Goal: Task Accomplishment & Management: Use online tool/utility

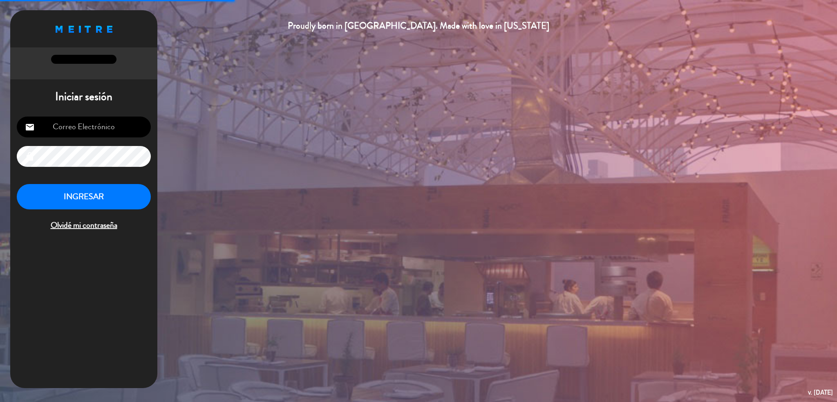
type input "[EMAIL_ADDRESS][DOMAIN_NAME]"
click at [125, 197] on button "INGRESAR" at bounding box center [84, 197] width 134 height 26
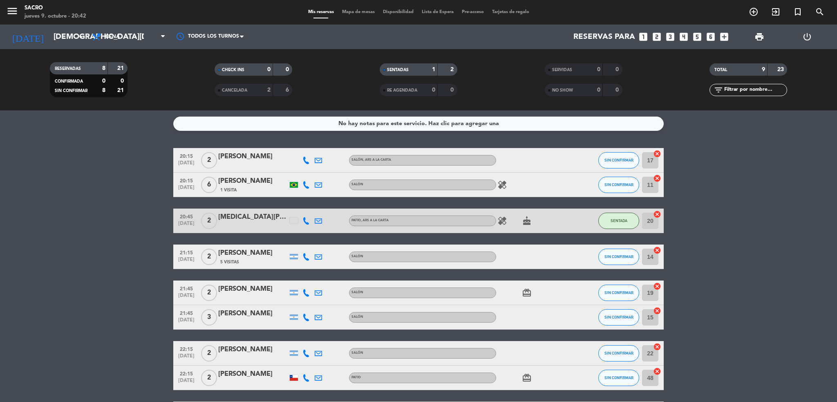
click at [657, 152] on icon "cancel" at bounding box center [657, 154] width 8 height 8
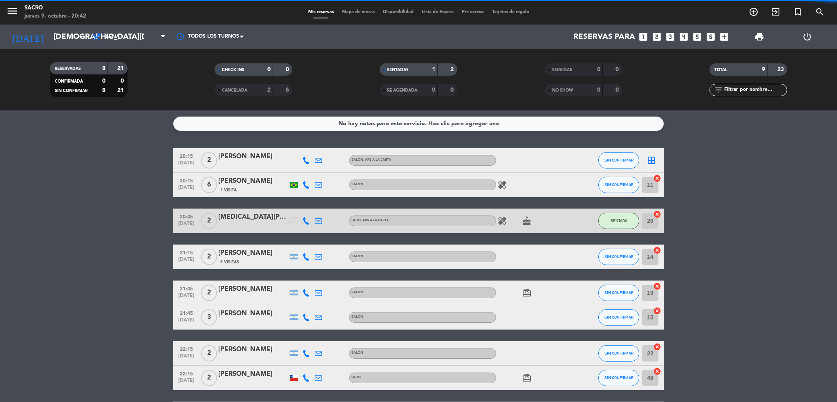
click at [657, 177] on icon "cancel" at bounding box center [657, 178] width 8 height 8
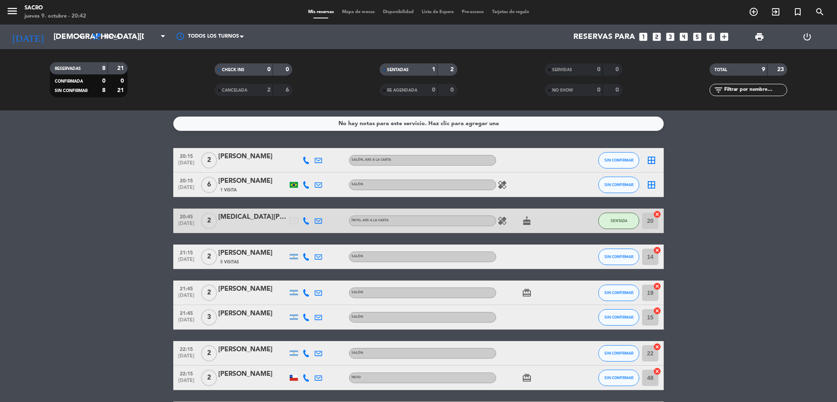
click at [648, 157] on icon "border_all" at bounding box center [651, 160] width 10 height 10
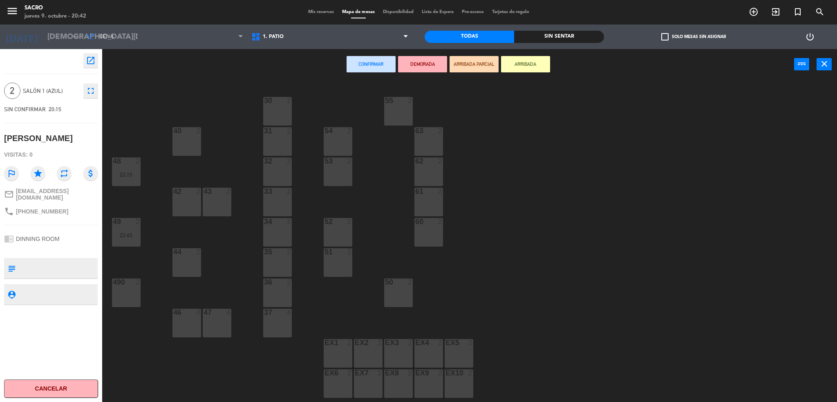
click at [277, 48] on div "1. PATIO 3. SALÓN 1. PATIO 1. PATIO 3. SALÓN" at bounding box center [329, 37] width 165 height 25
click at [280, 38] on span "1. PATIO" at bounding box center [273, 37] width 21 height 6
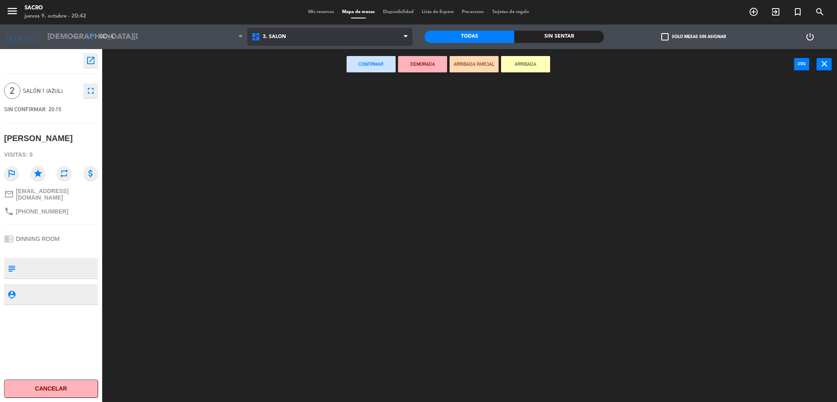
click at [295, 73] on ng-component "menu Sacro [DATE] 9. octubre - 20:42 Mis reservas Mapa de mesas Disponibilidad …" at bounding box center [418, 202] width 837 height 404
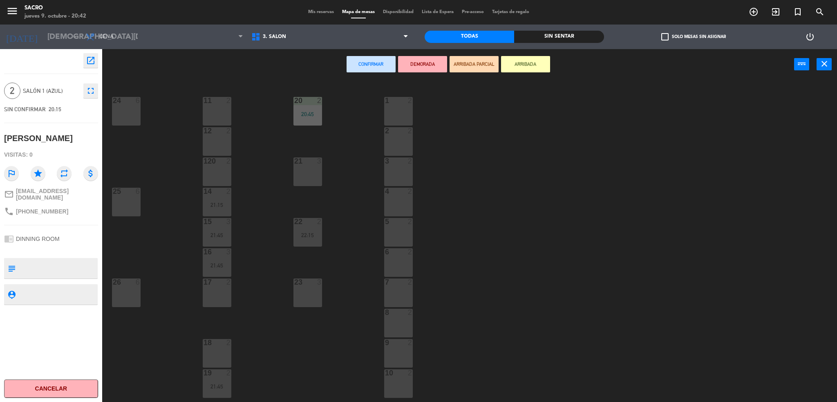
click at [299, 173] on div "21 3" at bounding box center [307, 171] width 29 height 29
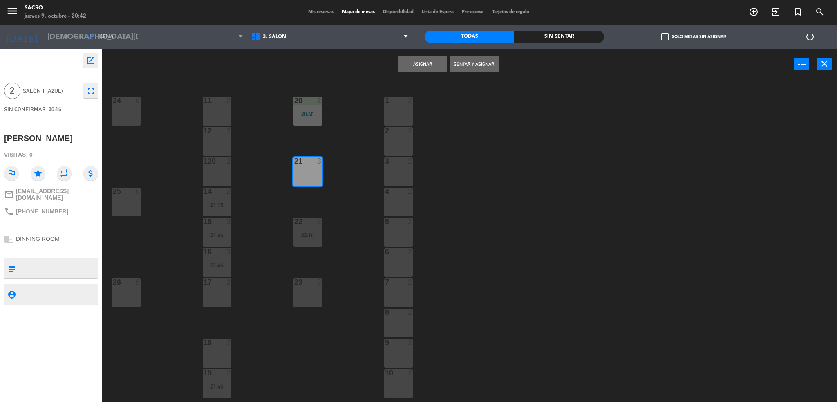
click at [470, 64] on button "Sentar y Asignar" at bounding box center [473, 64] width 49 height 16
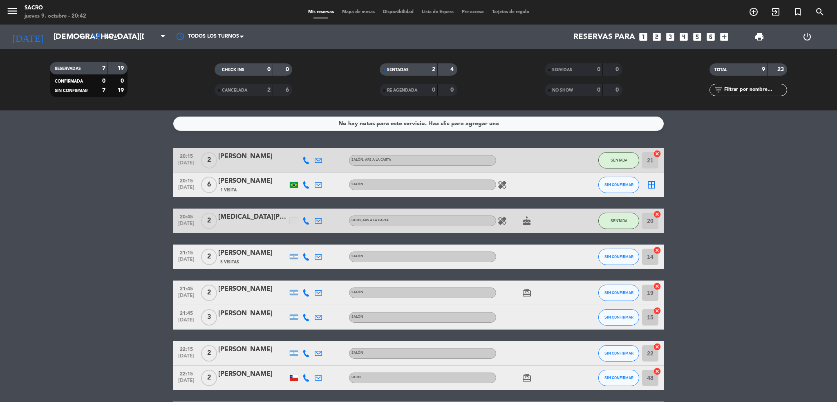
click at [652, 184] on icon "border_all" at bounding box center [651, 185] width 10 height 10
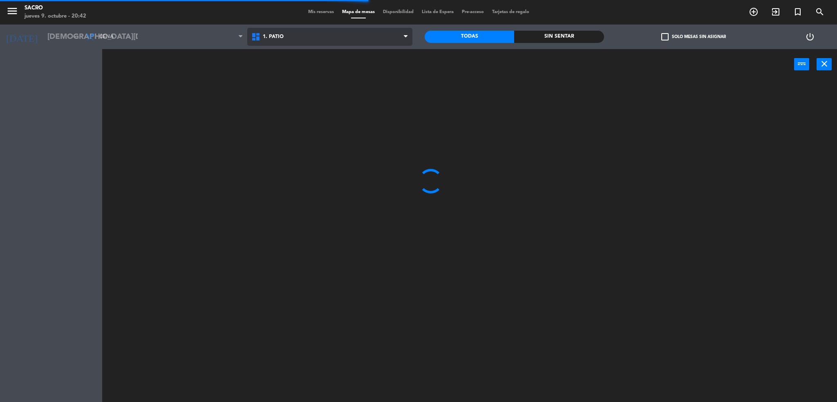
click at [348, 41] on span "1. PATIO" at bounding box center [329, 37] width 165 height 18
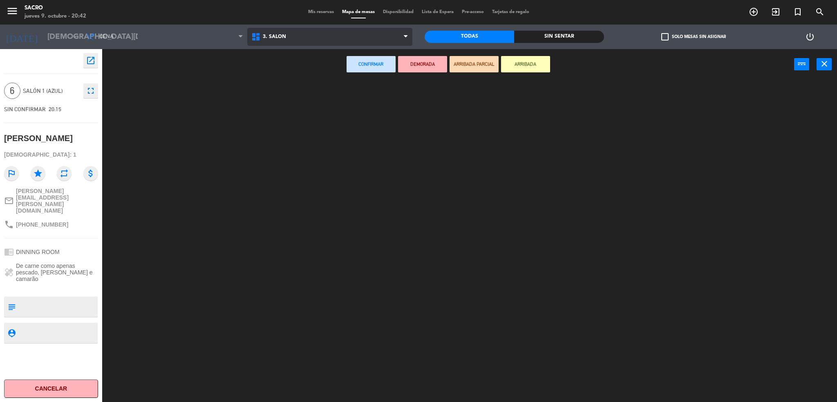
click at [342, 66] on ng-component "menu Sacro [DATE] 9. octubre - 20:42 Mis reservas Mapa de mesas Disponibilidad …" at bounding box center [418, 202] width 837 height 404
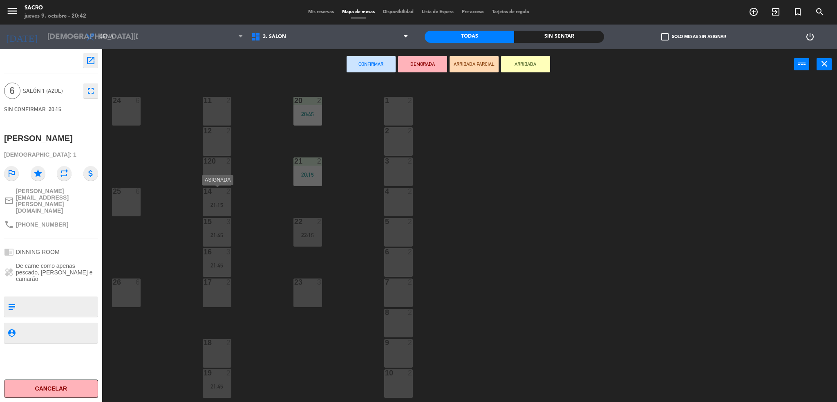
click at [215, 197] on div "14 2 21:15" at bounding box center [217, 202] width 29 height 29
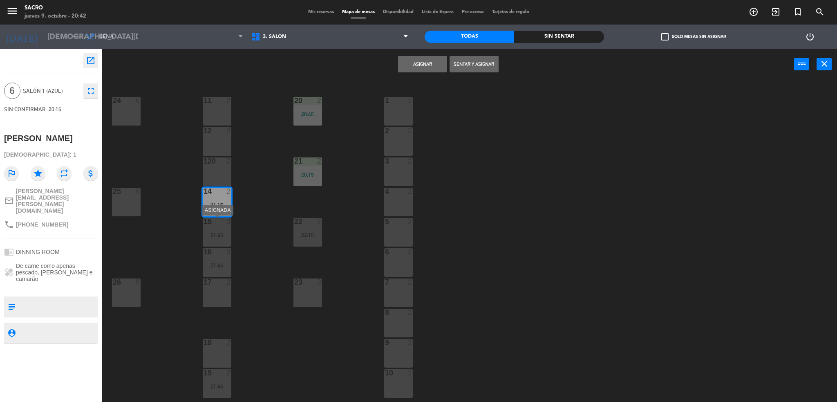
click at [212, 223] on div at bounding box center [216, 221] width 13 height 7
click at [214, 249] on div at bounding box center [216, 251] width 13 height 7
click at [430, 66] on button "Sentar y Asignar" at bounding box center [422, 64] width 49 height 16
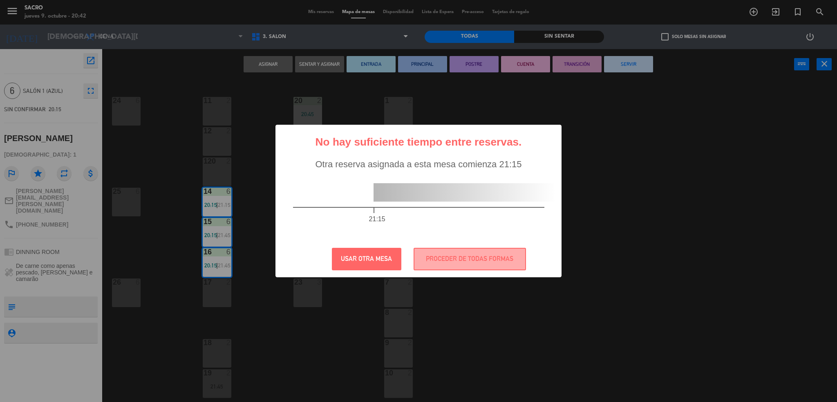
click at [423, 91] on div "? ! i No hay suficiente tiempo entre reservas. × Otra reserva asignada a esta m…" at bounding box center [418, 201] width 837 height 402
click at [561, 86] on div "? ! i No hay suficiente tiempo entre reservas. × Otra reserva asignada a esta m…" at bounding box center [418, 201] width 837 height 402
click at [359, 265] on button "USAR OTRA MESA" at bounding box center [366, 259] width 69 height 22
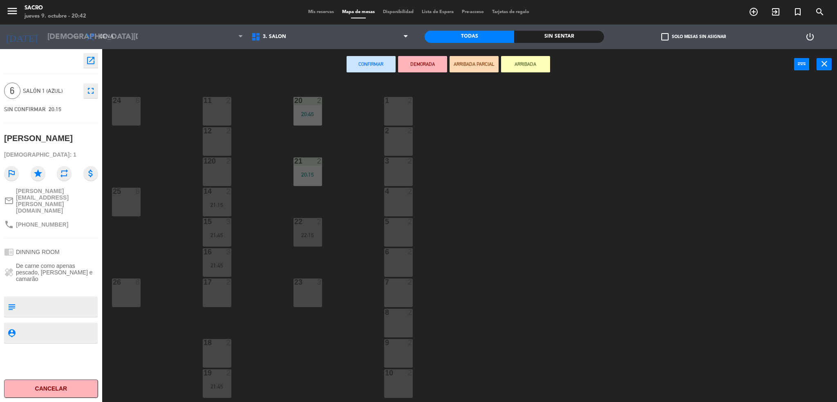
click at [311, 12] on span "Mis reservas" at bounding box center [321, 12] width 34 height 4
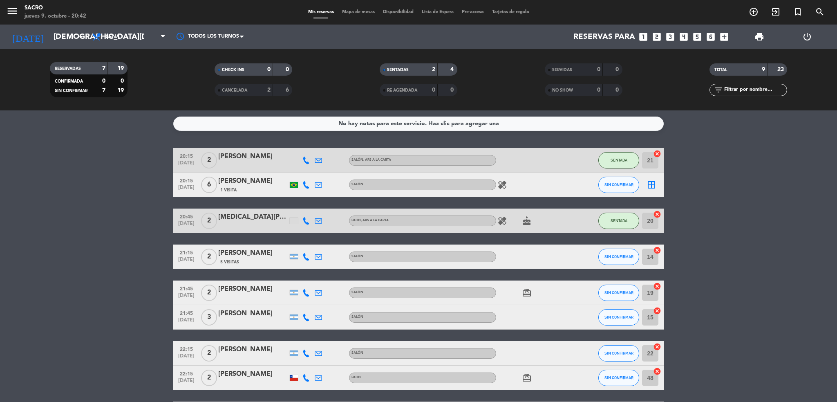
click at [658, 311] on icon "cancel" at bounding box center [657, 310] width 8 height 8
click at [657, 250] on icon "cancel" at bounding box center [657, 250] width 8 height 8
click at [654, 186] on icon "border_all" at bounding box center [651, 185] width 10 height 10
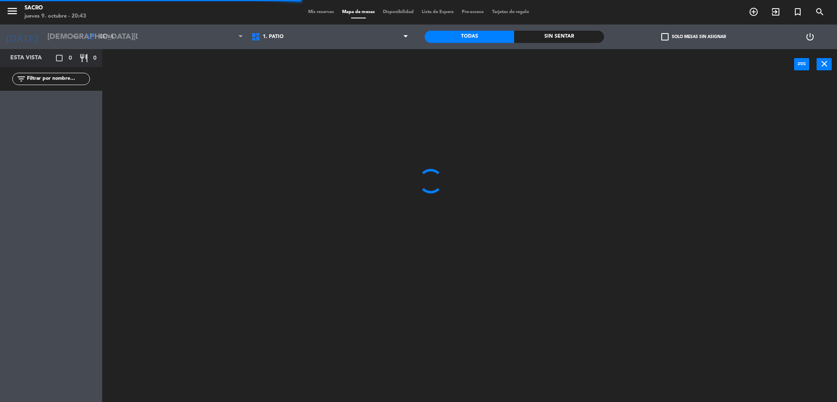
click at [351, 38] on span "1. PATIO" at bounding box center [329, 37] width 165 height 18
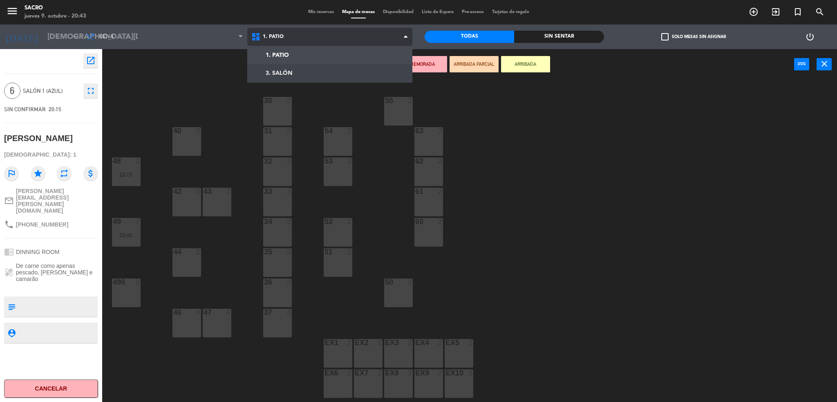
click at [335, 70] on ng-component "menu Sacro [DATE] 9. octubre - 20:43 Mis reservas Mapa de mesas Disponibilidad …" at bounding box center [418, 202] width 837 height 404
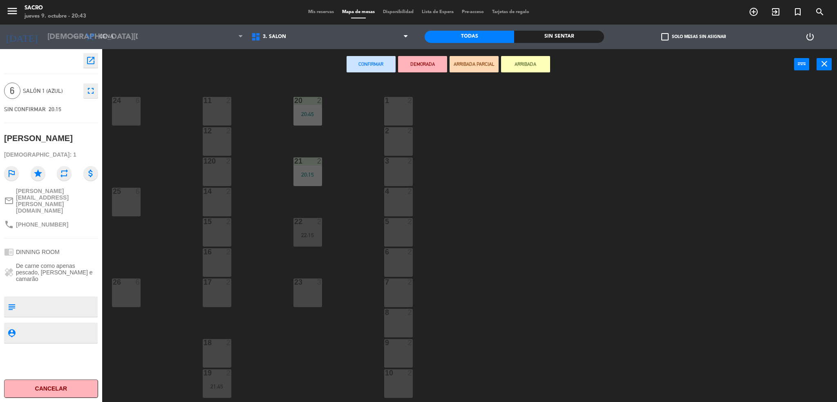
click at [219, 204] on div "14 2" at bounding box center [217, 202] width 29 height 29
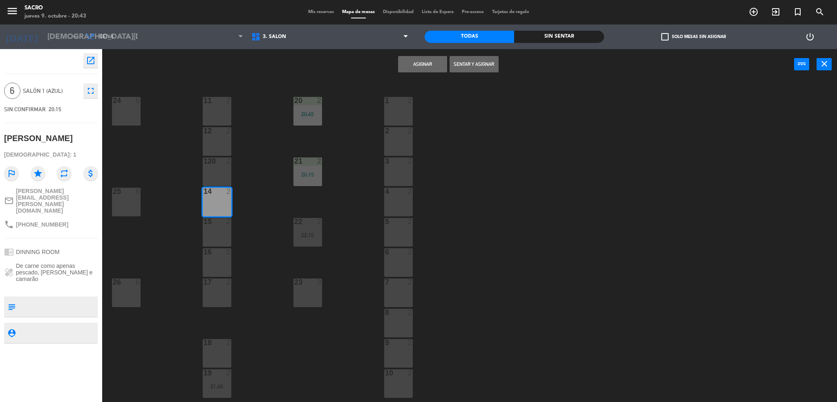
click at [217, 221] on div at bounding box center [216, 221] width 13 height 7
click at [223, 256] on div "16 2" at bounding box center [217, 252] width 29 height 8
click at [465, 68] on button "Sentar y Asignar" at bounding box center [473, 64] width 49 height 16
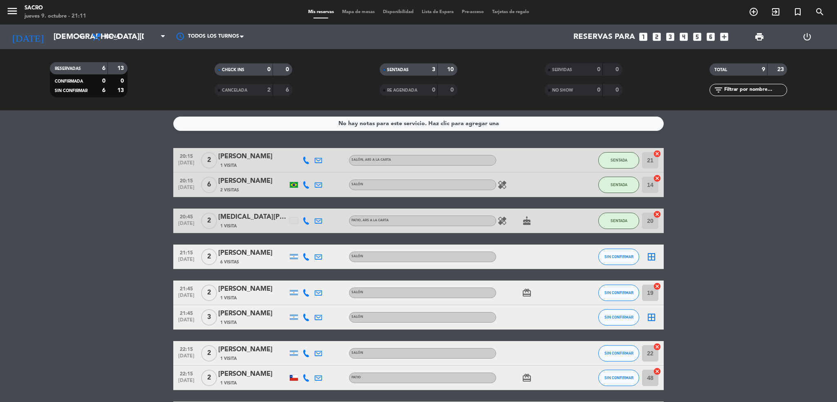
click at [352, 11] on span "Mapa de mesas" at bounding box center [358, 12] width 41 height 4
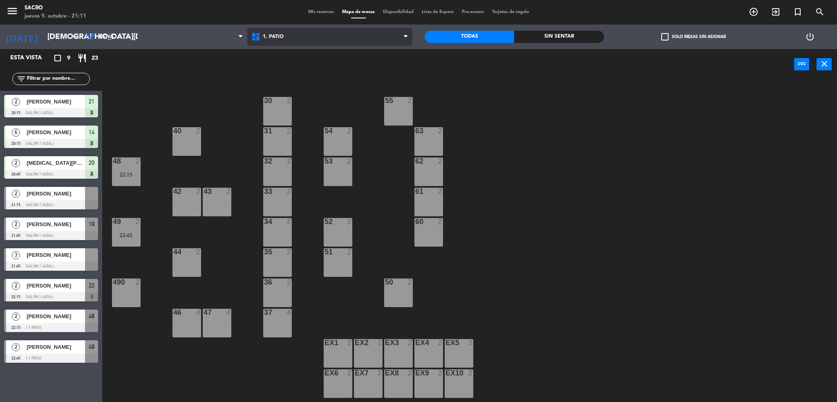
click at [360, 38] on span "1. PATIO" at bounding box center [329, 37] width 165 height 18
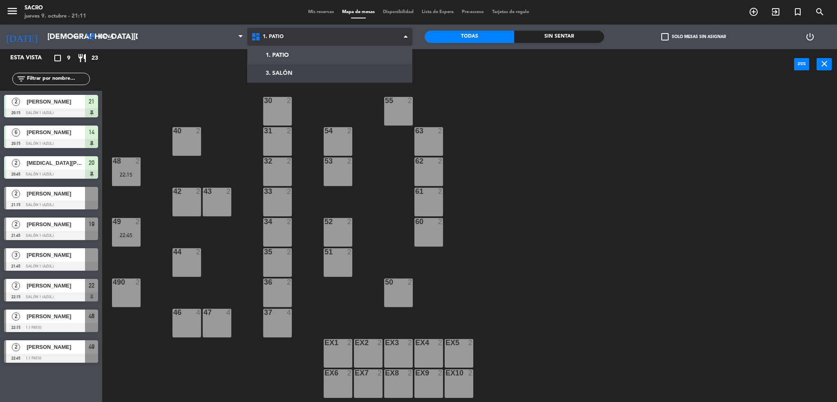
click at [363, 69] on ng-component "menu Sacro [DATE] 9. octubre - 21:11 Mis reservas Mapa de mesas Disponibilidad …" at bounding box center [418, 202] width 837 height 404
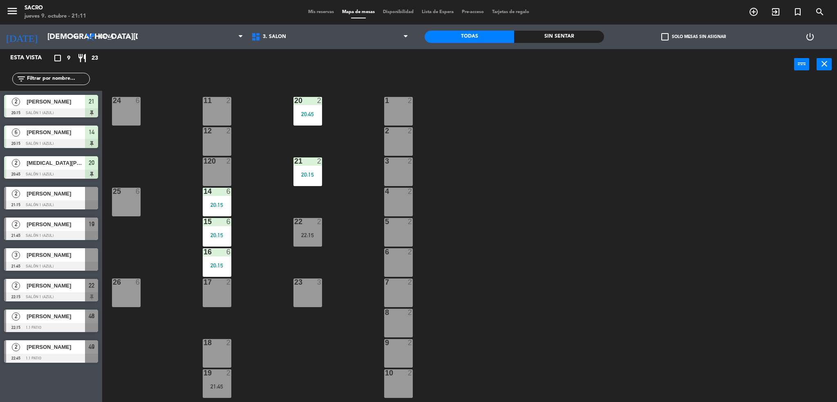
click at [304, 282] on div at bounding box center [307, 281] width 13 height 7
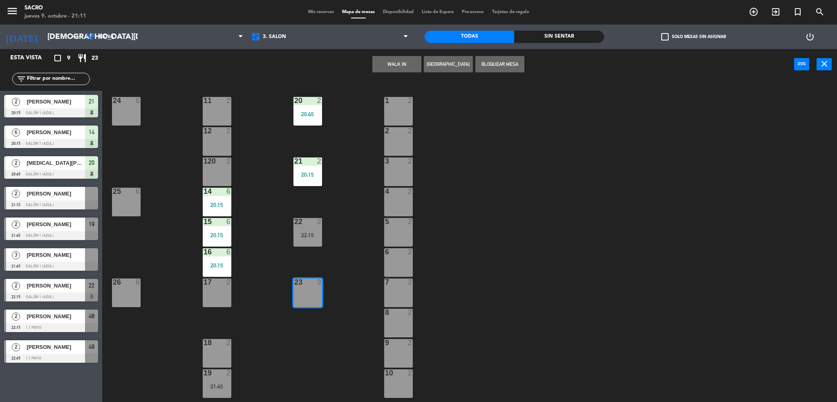
click at [409, 58] on button "WALK IN" at bounding box center [396, 64] width 49 height 16
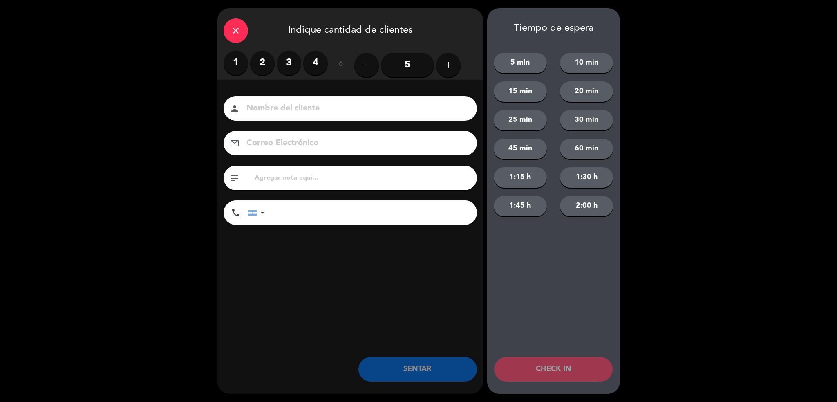
click at [258, 65] on label "2" at bounding box center [262, 63] width 25 height 25
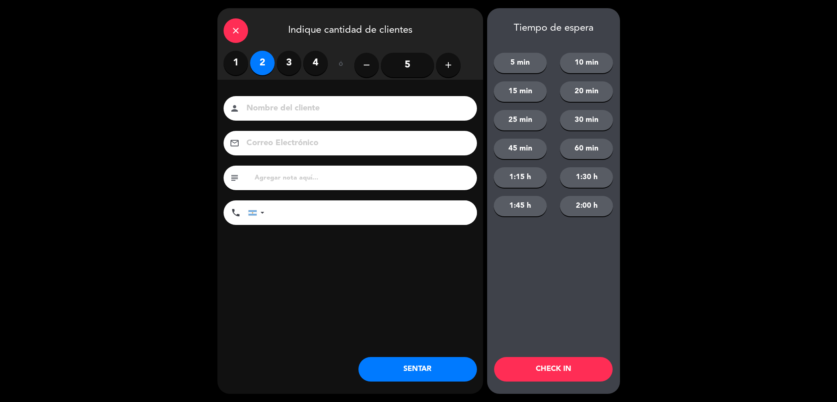
click at [421, 362] on button "SENTAR" at bounding box center [417, 369] width 118 height 25
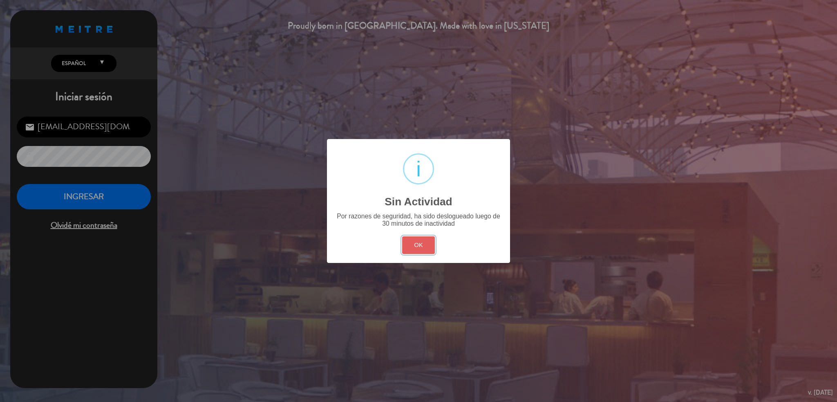
click at [426, 245] on button "OK" at bounding box center [418, 245] width 33 height 18
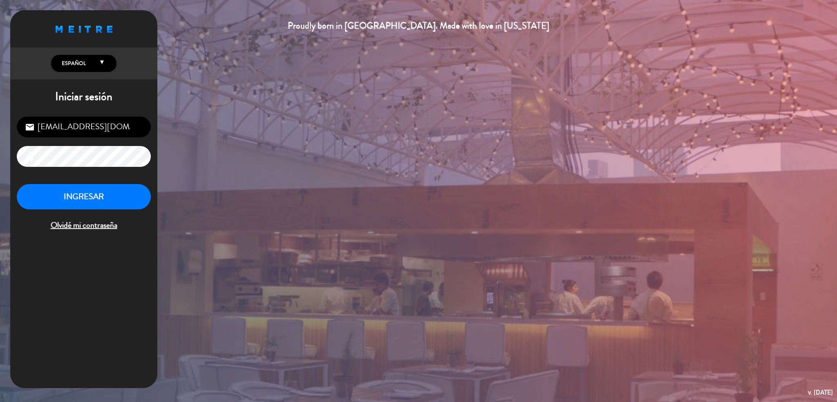
click at [126, 205] on button "INGRESAR" at bounding box center [84, 197] width 134 height 26
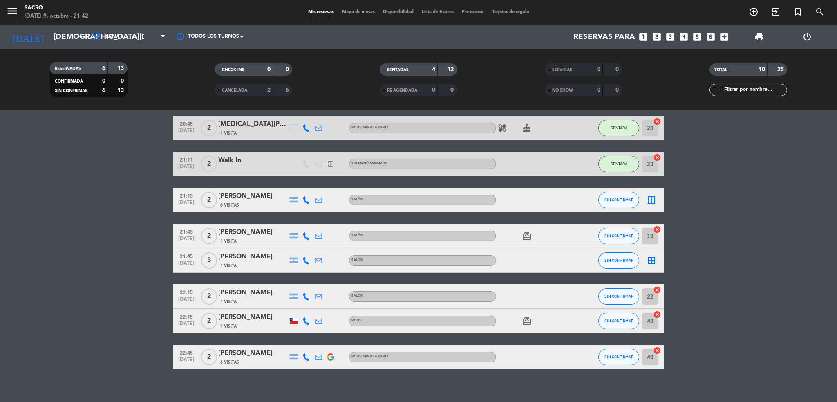
scroll to position [92, 0]
